Goal: Navigation & Orientation: Find specific page/section

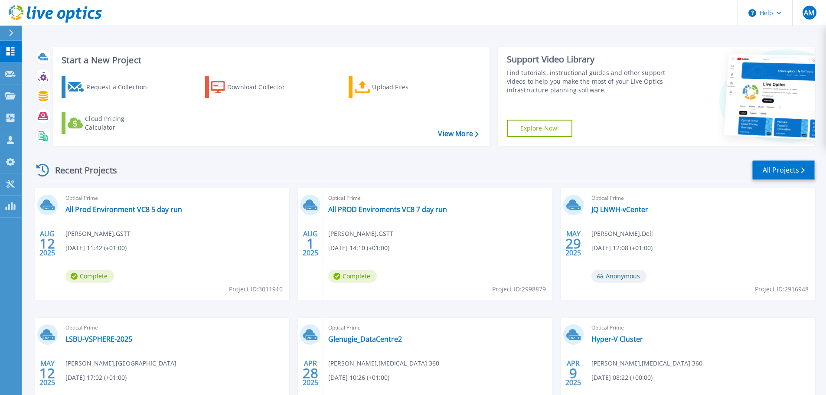
click at [611, 165] on link "All Projects" at bounding box center [783, 170] width 63 height 20
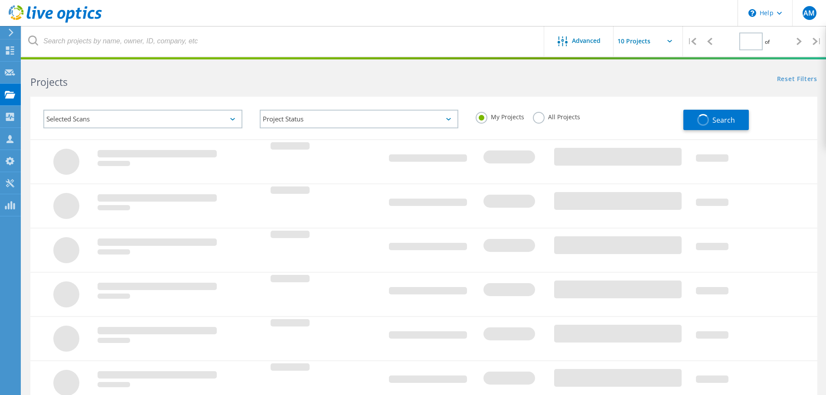
type input "1"
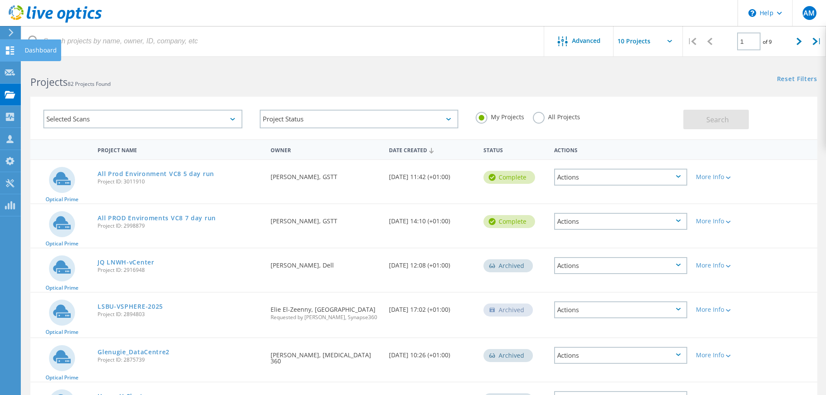
click at [9, 52] on use at bounding box center [10, 50] width 8 height 8
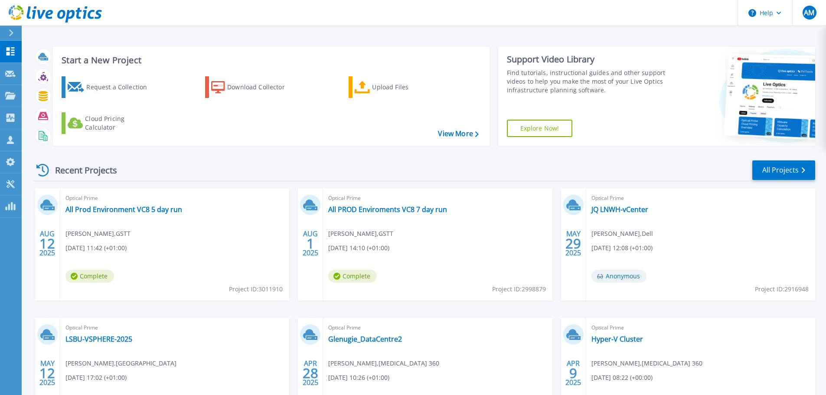
click at [10, 32] on icon at bounding box center [11, 32] width 5 height 7
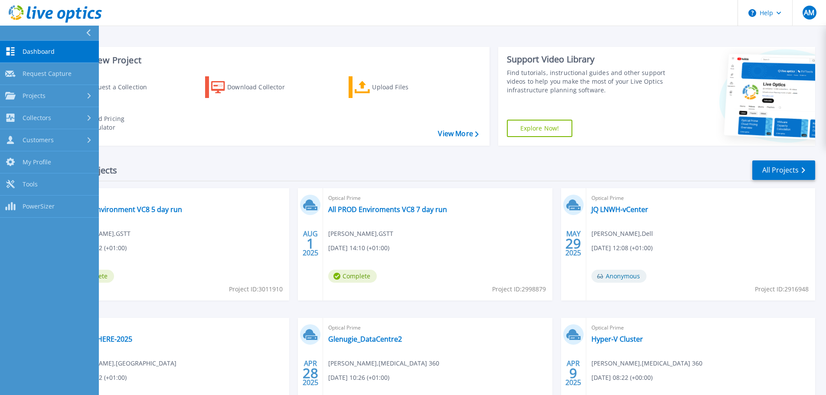
click at [157, 162] on div "Recent Projects All Projects" at bounding box center [424, 171] width 782 height 22
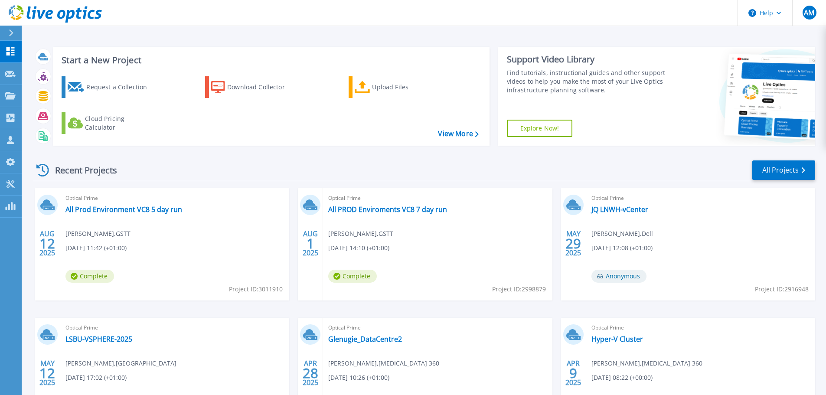
drag, startPoint x: 122, startPoint y: 172, endPoint x: 43, endPoint y: 168, distance: 79.4
click at [43, 168] on div "Recent Projects" at bounding box center [80, 170] width 95 height 21
click at [134, 167] on div "Recent Projects All Projects" at bounding box center [424, 171] width 782 height 22
click at [481, 162] on div "Recent Projects All Projects" at bounding box center [424, 171] width 782 height 22
